Goal: Find specific fact

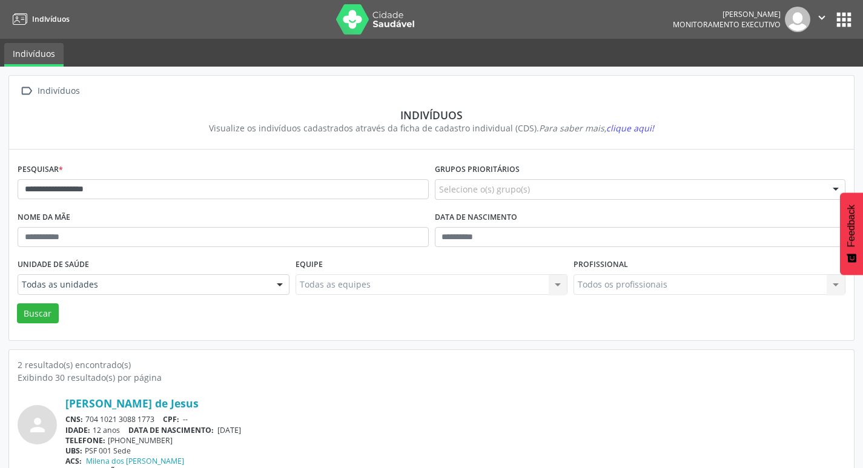
scroll to position [133, 0]
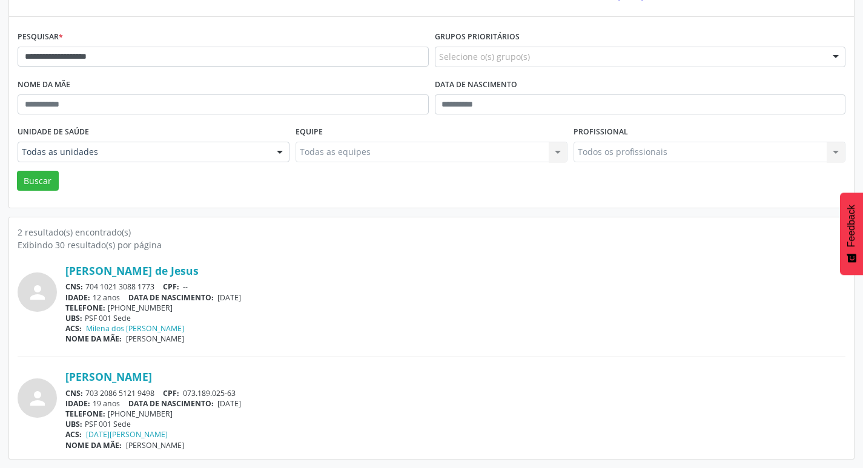
type input "**********"
click at [17, 171] on button "Buscar" at bounding box center [38, 181] width 42 height 21
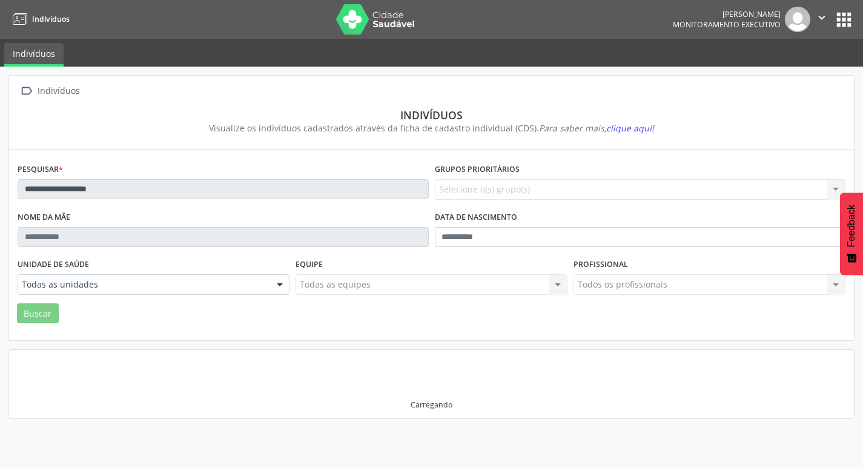
scroll to position [0, 0]
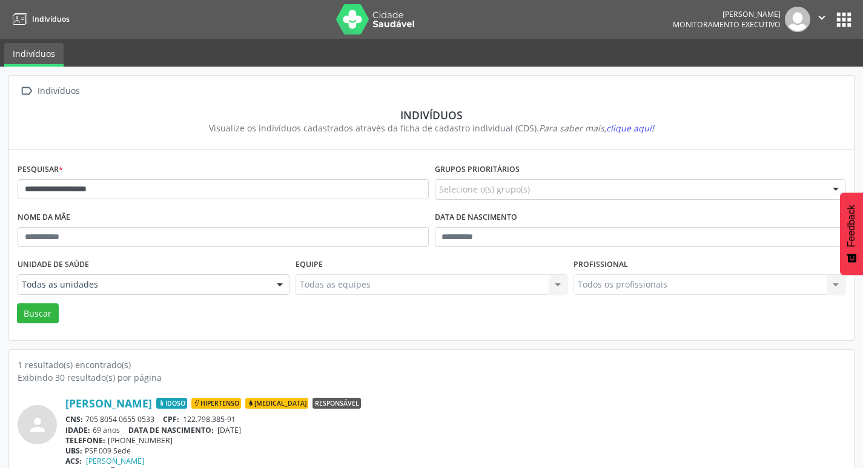
click at [189, 415] on span "122.798.385-91" at bounding box center [209, 419] width 53 height 10
drag, startPoint x: 183, startPoint y: 418, endPoint x: 237, endPoint y: 419, distance: 53.9
click at [237, 419] on div "CNS: 705 8054 0655 0533 CPF: 122.798.385-91" at bounding box center [455, 419] width 780 height 10
copy span "122.798.385-91"
drag, startPoint x: 203, startPoint y: 197, endPoint x: 0, endPoint y: 182, distance: 204.0
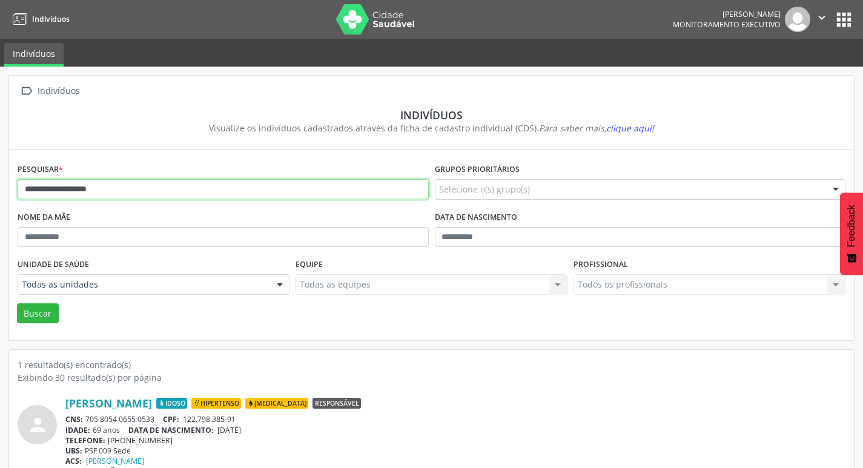
click at [0, 182] on div "**********" at bounding box center [431, 281] width 863 height 428
type input "**********"
click at [17, 303] on button "Buscar" at bounding box center [38, 313] width 42 height 21
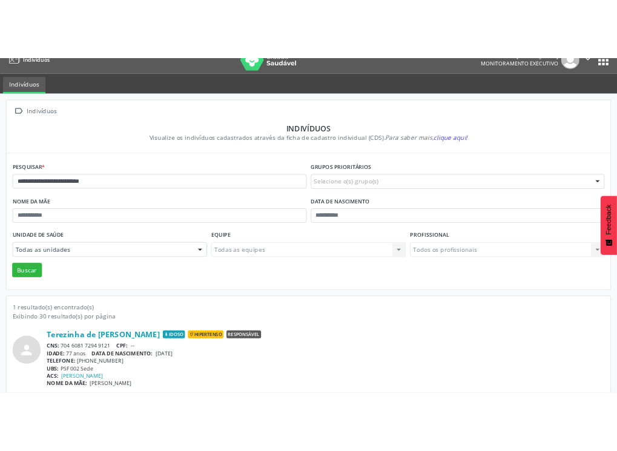
scroll to position [26, 0]
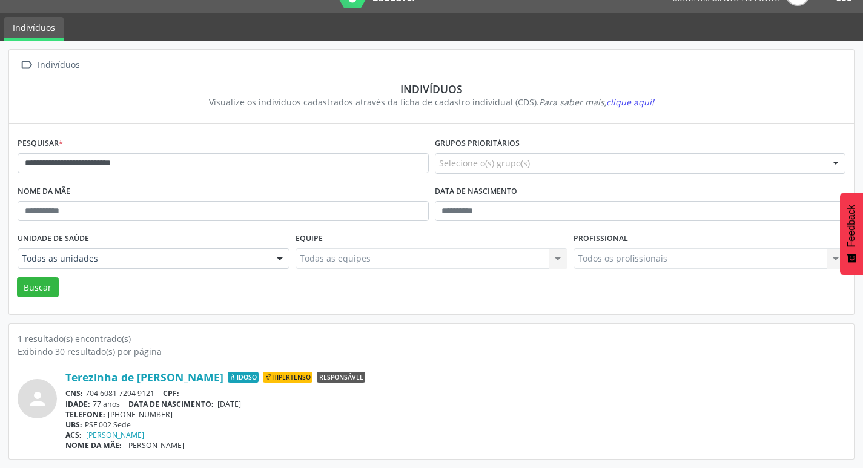
drag, startPoint x: 268, startPoint y: 408, endPoint x: 76, endPoint y: 368, distance: 196.0
click at [54, 371] on div "person Terezinha de Jesus Alcantara Idoso Hipertenso Responsável CNS: 704 6081 …" at bounding box center [432, 411] width 828 height 80
copy div "Terezinha de [PERSON_NAME] Idoso Hipertenso Responsável CNS: 704 6081 7294 9121…"
